Goal: Communication & Community: Answer question/provide support

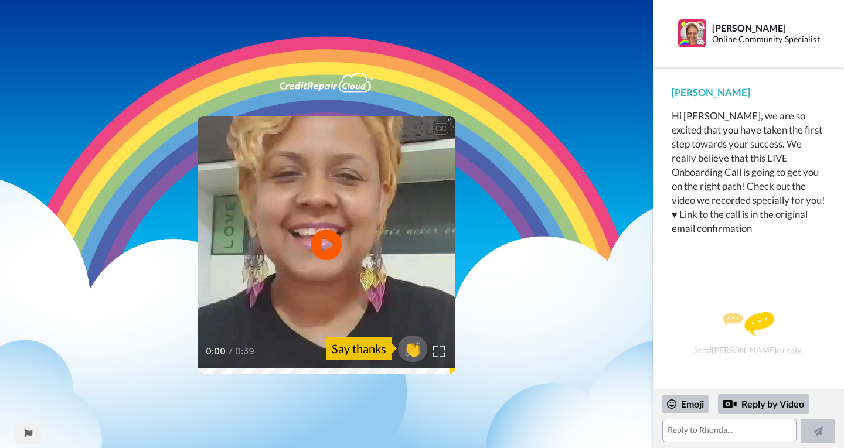
click at [325, 247] on icon "Play/Pause" at bounding box center [326, 245] width 31 height 56
click at [413, 348] on span "👏" at bounding box center [412, 348] width 37 height 23
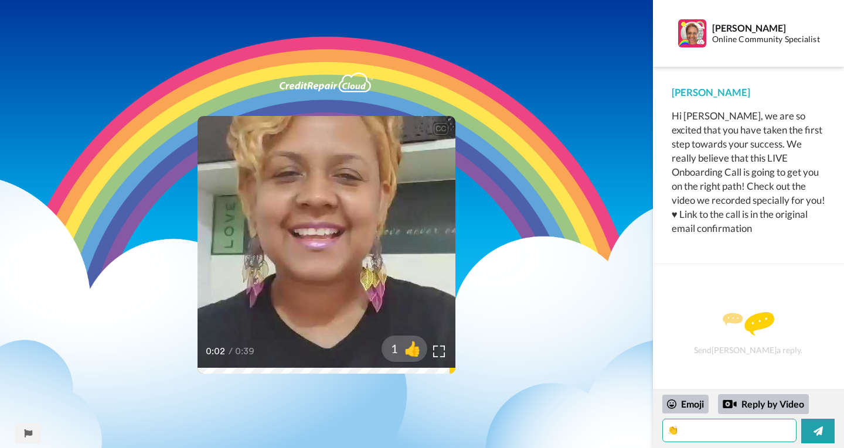
click at [694, 430] on textarea "👏" at bounding box center [729, 430] width 135 height 23
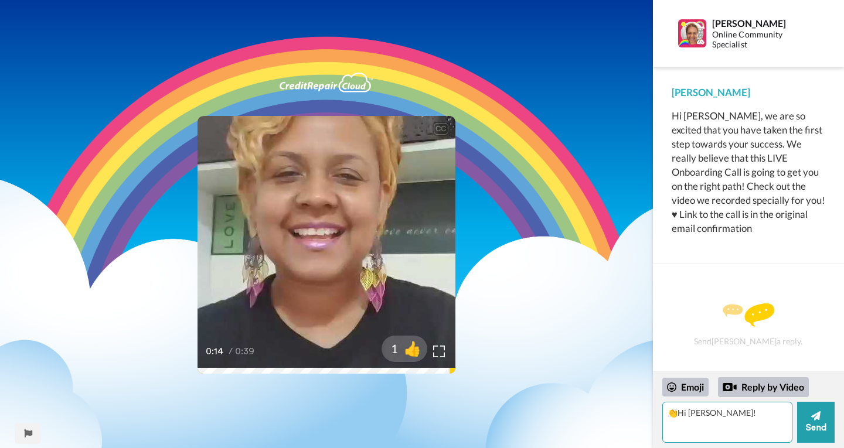
type textarea "👏Hi [PERSON_NAME]!"
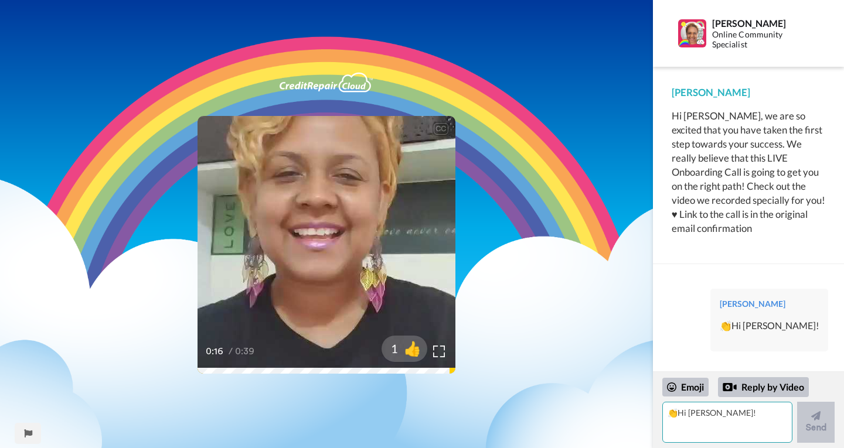
click at [725, 424] on textarea "👏Hi [PERSON_NAME]!" at bounding box center [727, 422] width 130 height 41
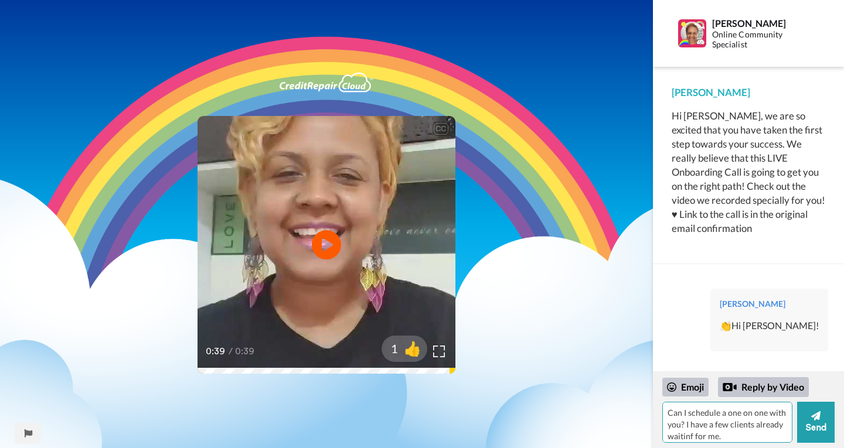
click at [714, 438] on textarea "Can I schedule a one on one with you? I have a few clients already waitinf for …" at bounding box center [727, 422] width 130 height 41
click at [710, 436] on textarea "Can I schedule a one on one with you? I have a few clients already waitinf for …" at bounding box center [727, 422] width 130 height 41
click at [721, 437] on textarea "Can I schedule a one on one with you? I have a few clients already waitinf for …" at bounding box center [727, 422] width 130 height 41
type textarea "Can I schedule a one on one with you? I have a few clients already waiting for …"
click at [807, 426] on button "Send" at bounding box center [816, 422] width 38 height 41
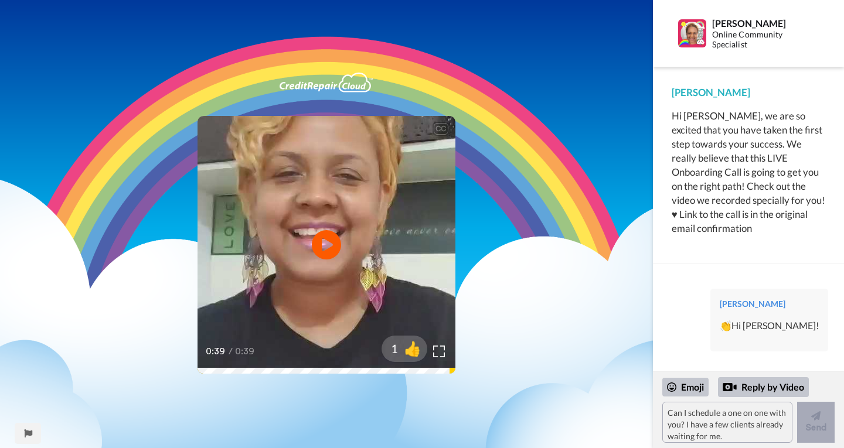
scroll to position [35, 0]
